Goal: Task Accomplishment & Management: Use online tool/utility

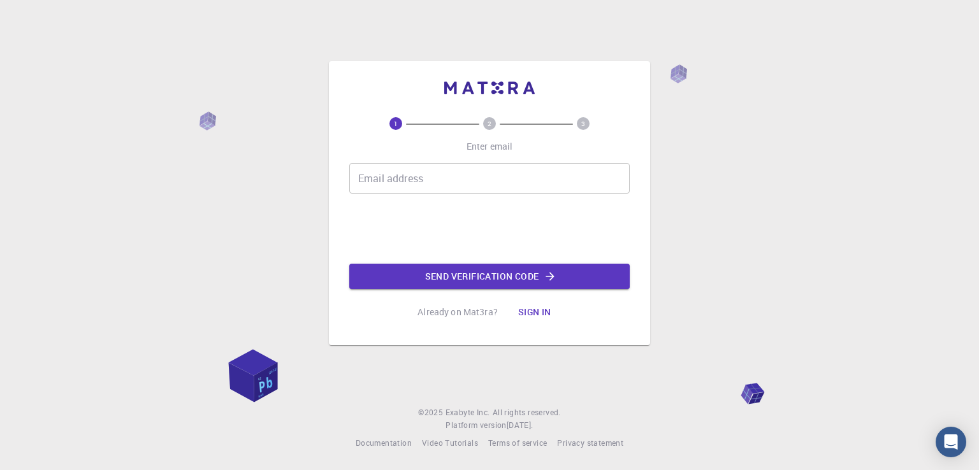
click at [458, 173] on input "Email address" at bounding box center [489, 178] width 280 height 31
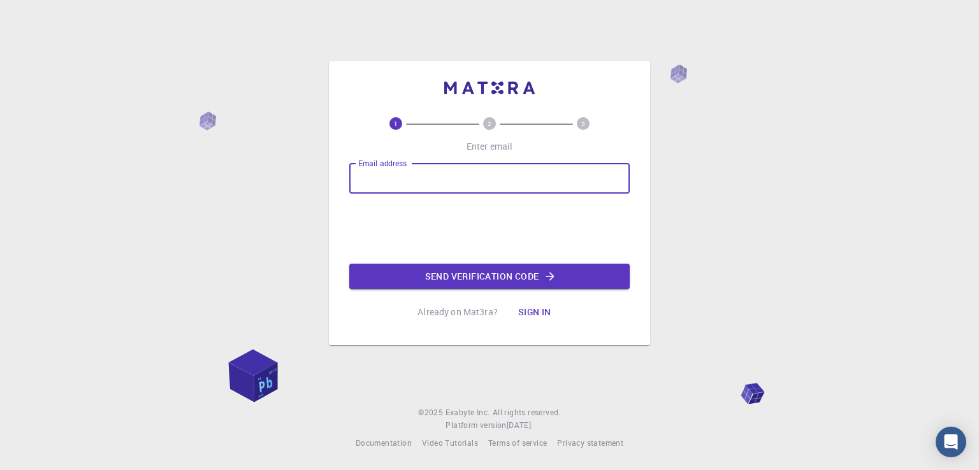
type input "e_stamati@outlook.com"
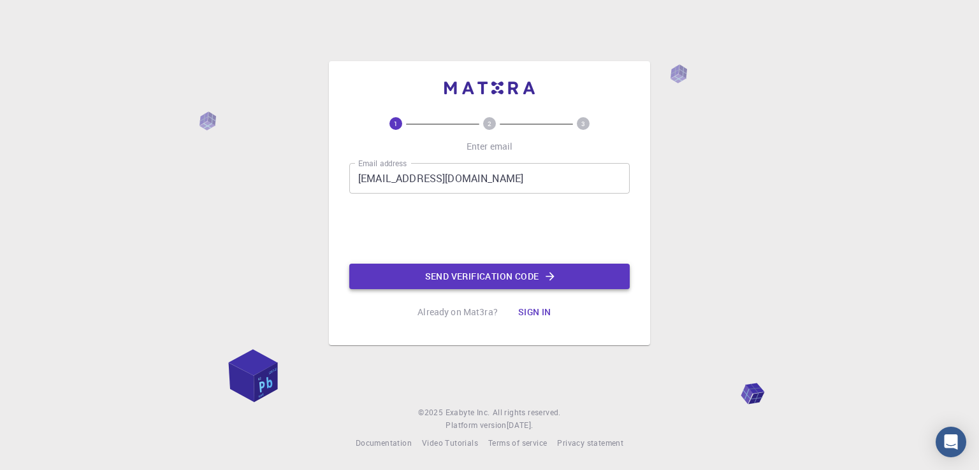
click at [436, 266] on button "Send verification code" at bounding box center [489, 276] width 280 height 25
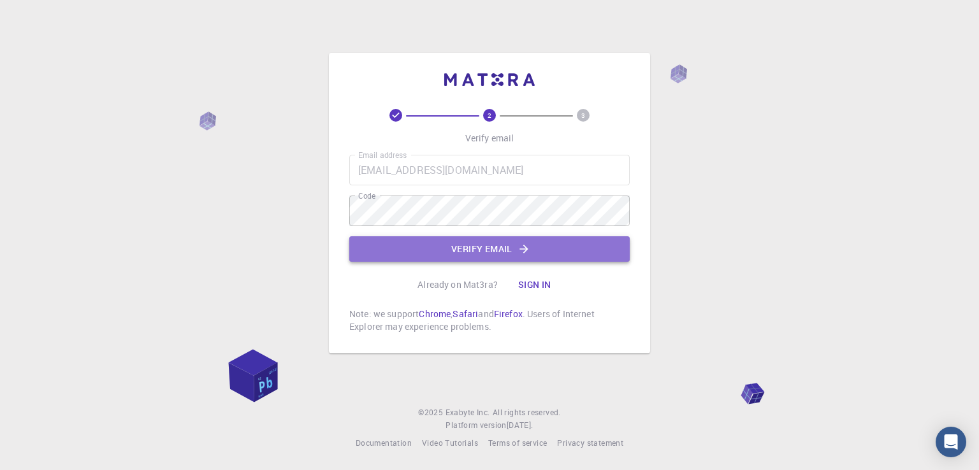
click at [467, 245] on button "Verify email" at bounding box center [489, 248] width 280 height 25
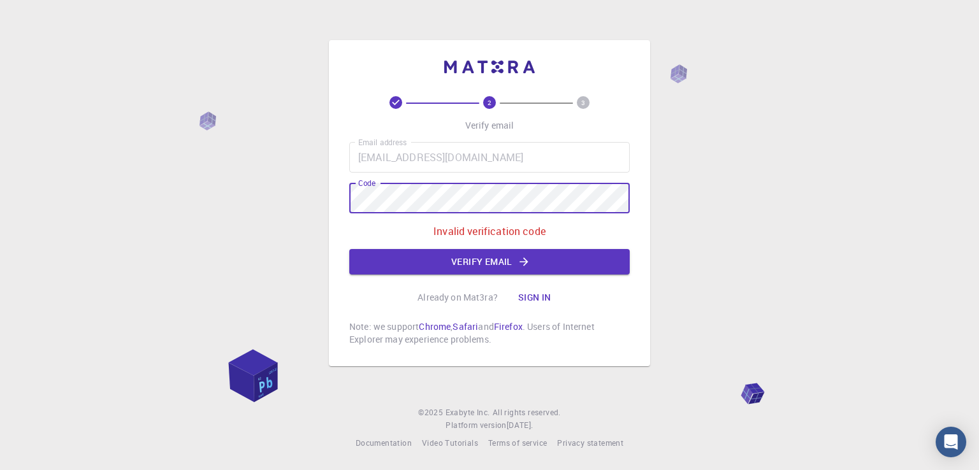
click at [296, 203] on div "2 3 Verify email Email address e_stamati@outlook.com Email address Code Code In…" at bounding box center [489, 235] width 979 height 470
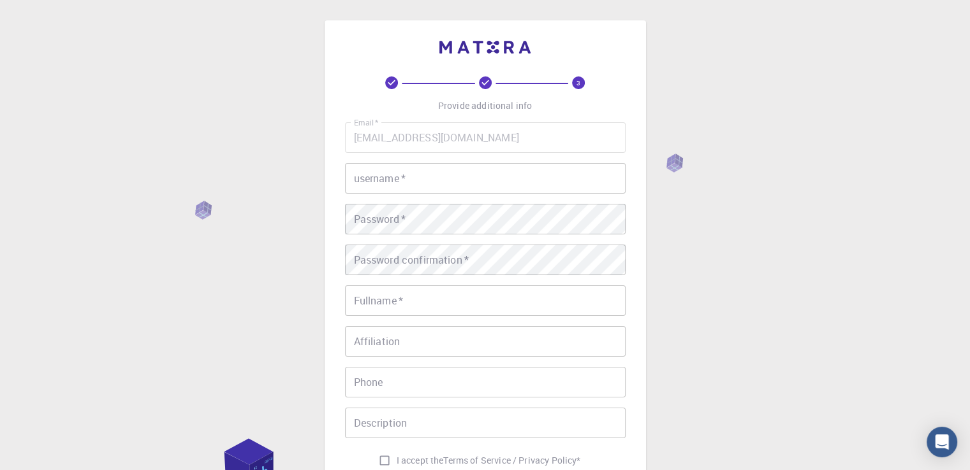
click at [473, 179] on input "username   *" at bounding box center [485, 178] width 280 height 31
type input "e"
type input "E"
type input "estamati"
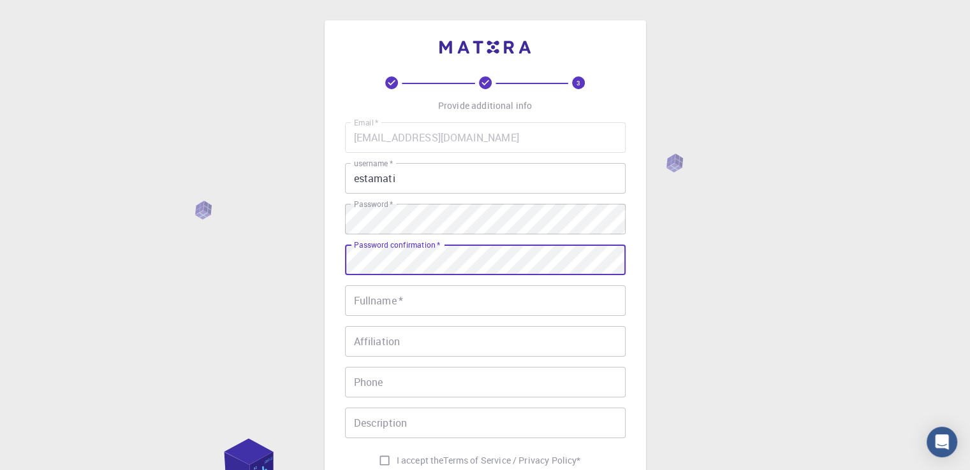
click at [479, 305] on input "Fullname   *" at bounding box center [485, 301] width 280 height 31
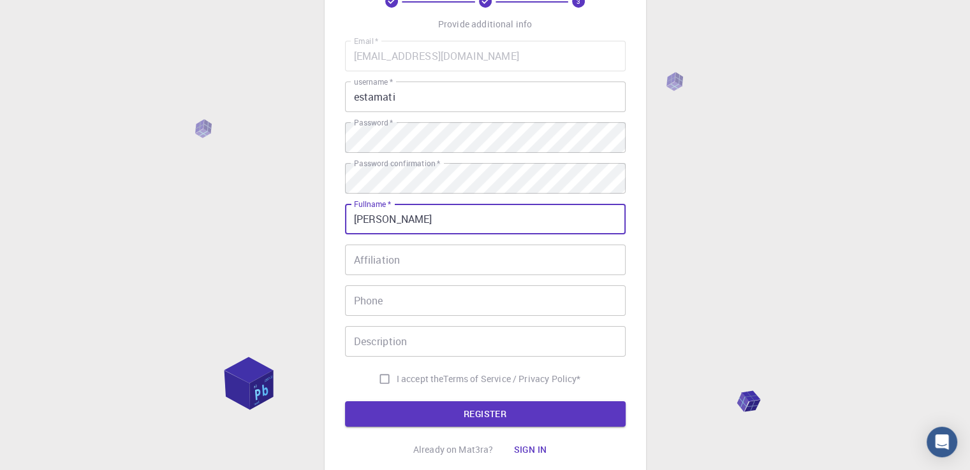
scroll to position [106, 0]
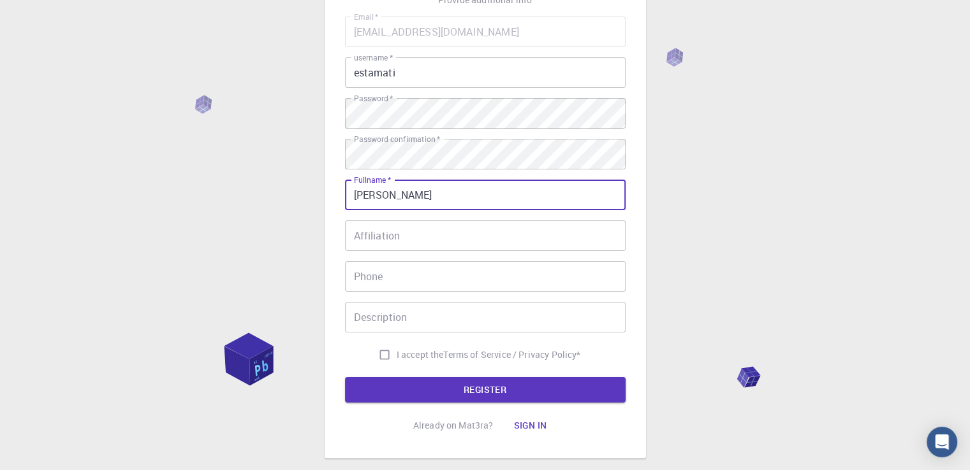
type input "[PERSON_NAME]"
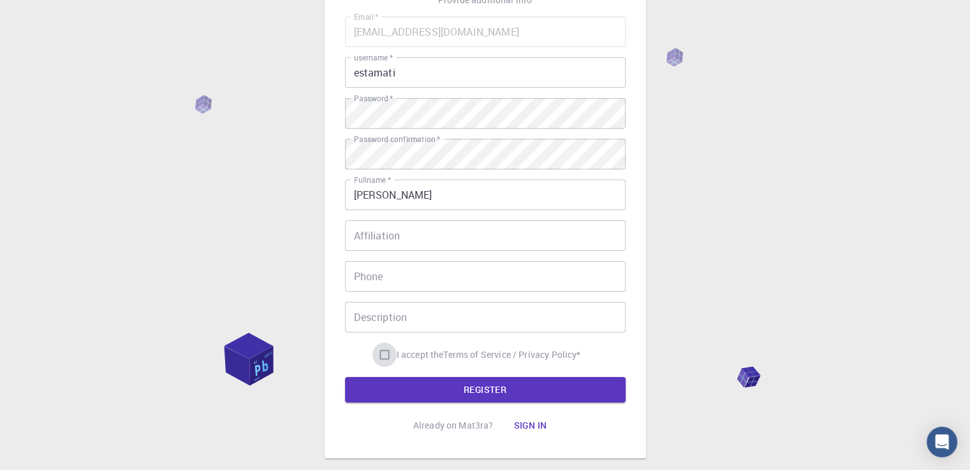
click at [374, 358] on input "I accept the Terms of Service / Privacy Policy *" at bounding box center [384, 355] width 24 height 24
checkbox input "true"
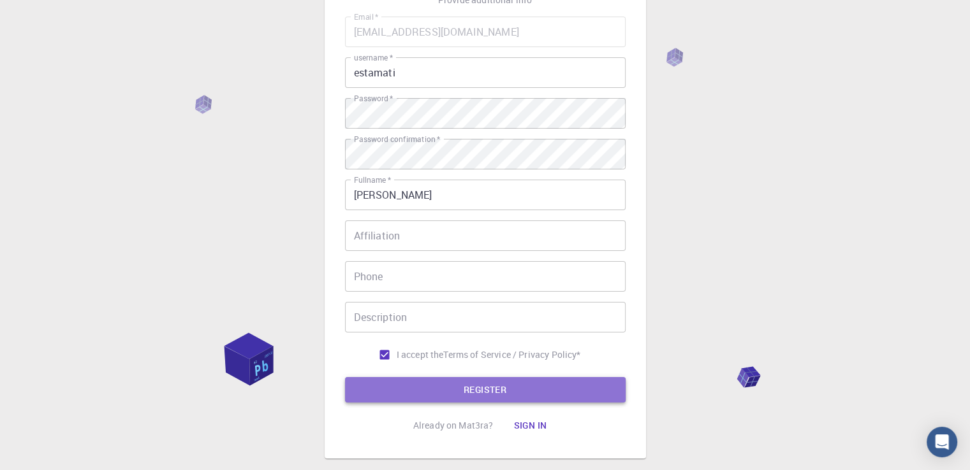
click at [405, 381] on button "REGISTER" at bounding box center [485, 389] width 280 height 25
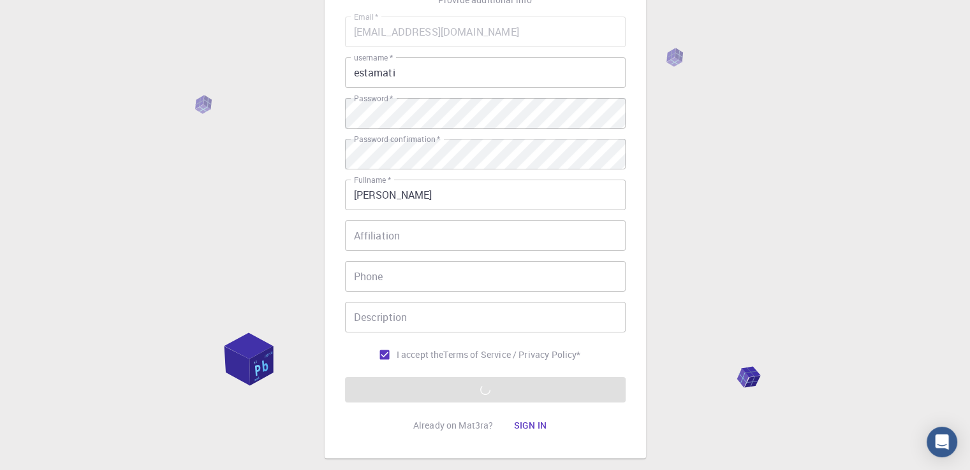
scroll to position [178, 0]
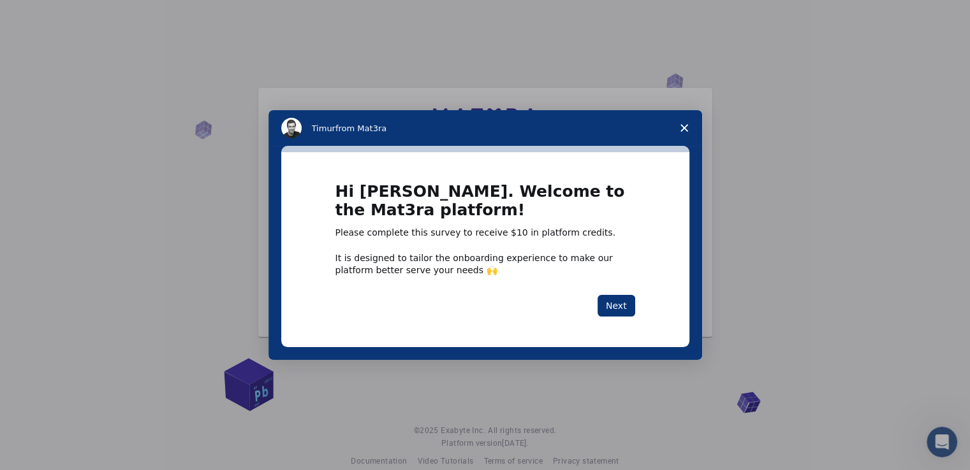
click at [683, 129] on icon "Close survey" at bounding box center [684, 128] width 8 height 8
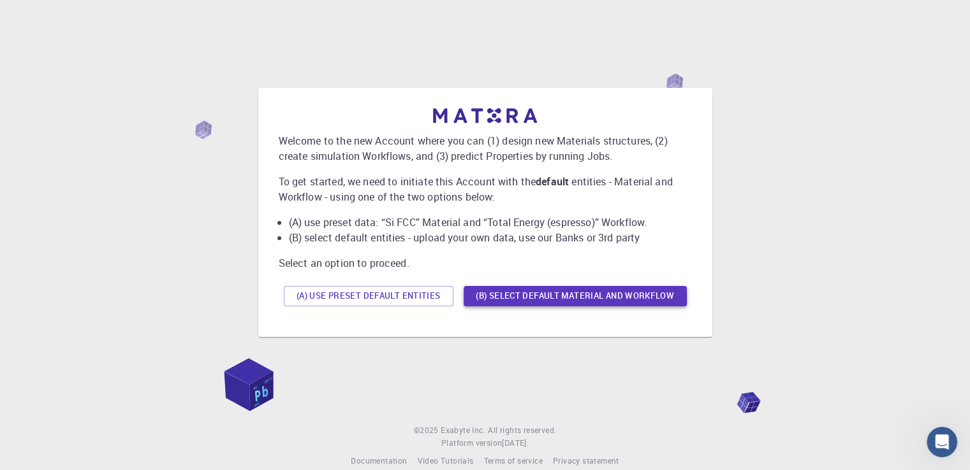
click at [548, 299] on button "(B) Select default material and workflow" at bounding box center [574, 296] width 223 height 20
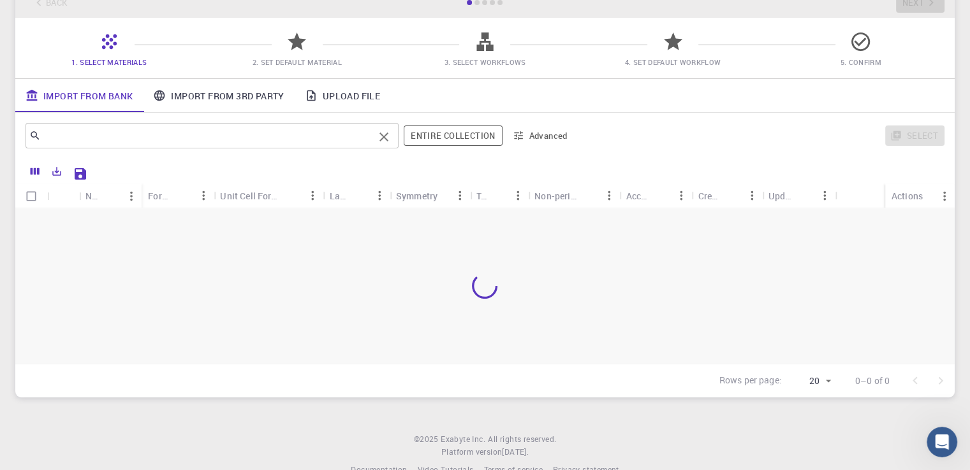
scroll to position [106, 0]
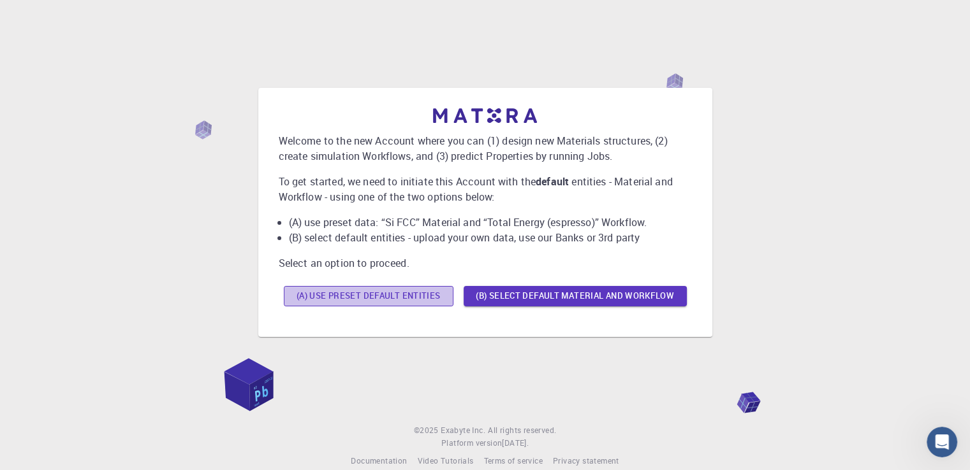
click at [378, 297] on button "(A) Use preset default entities" at bounding box center [369, 296] width 170 height 20
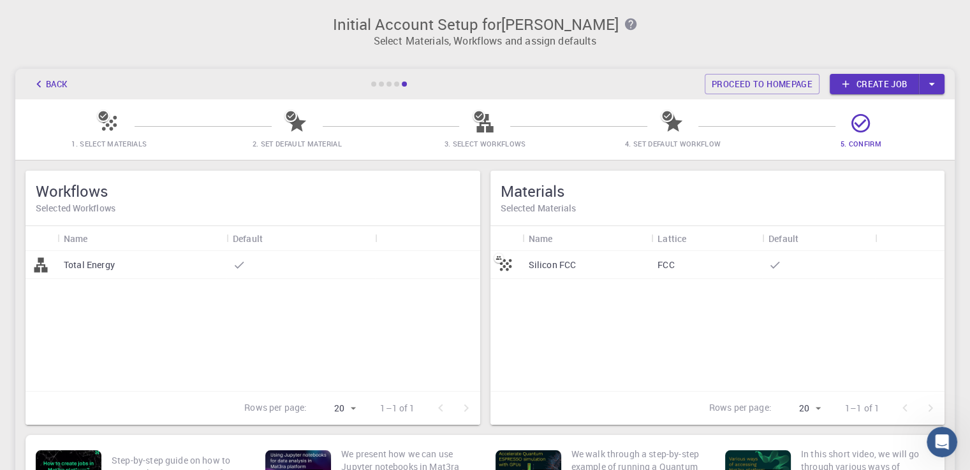
click at [889, 82] on link "Create job" at bounding box center [873, 84] width 89 height 20
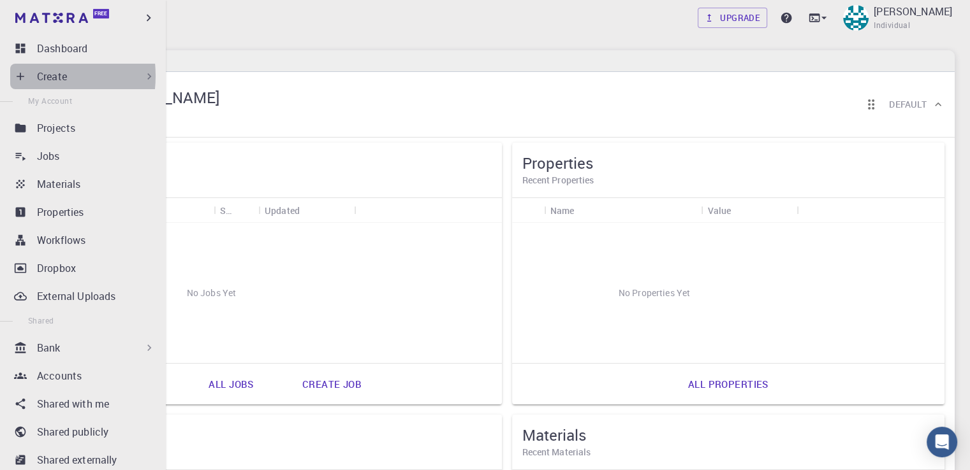
click at [25, 76] on icon at bounding box center [20, 76] width 13 height 13
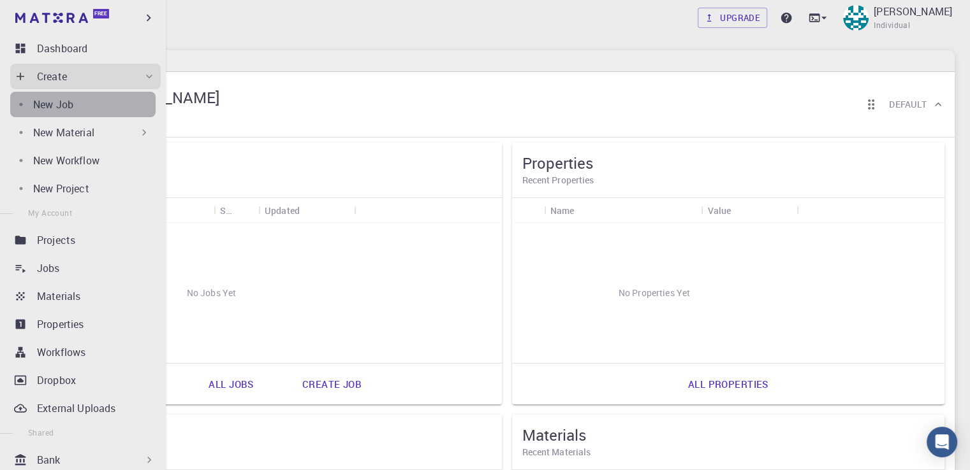
click at [115, 110] on div "New Job" at bounding box center [94, 104] width 122 height 15
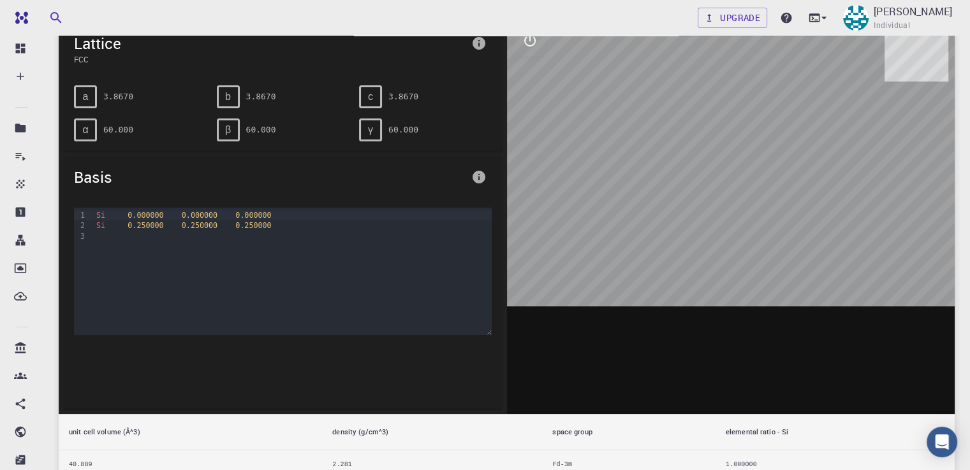
scroll to position [212, 0]
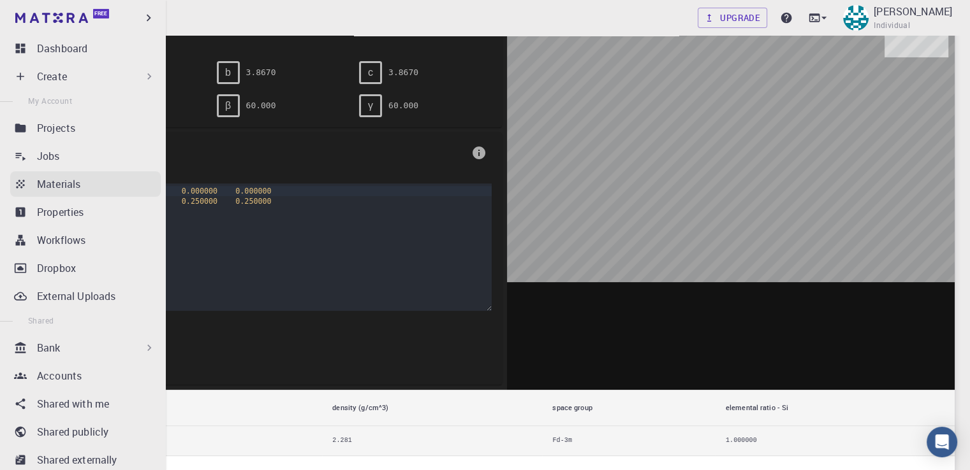
click at [43, 177] on p "Materials" at bounding box center [58, 184] width 43 height 15
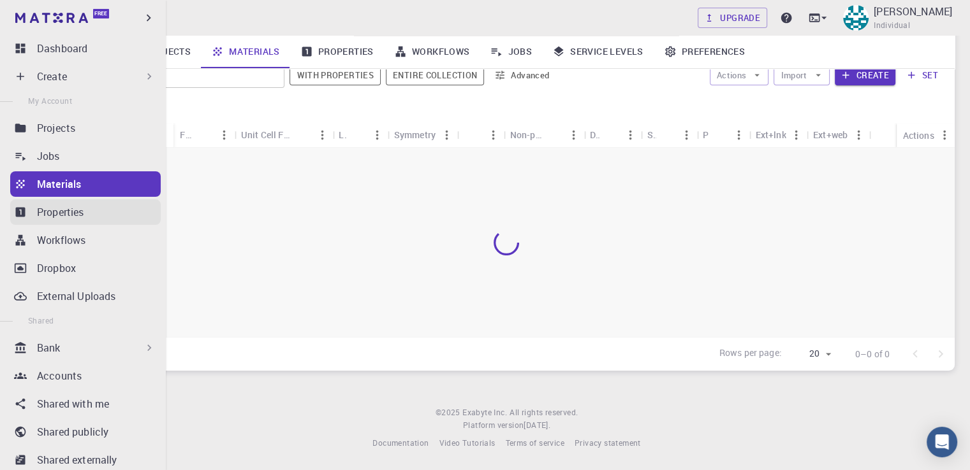
scroll to position [115, 0]
